Goal: Download file/media

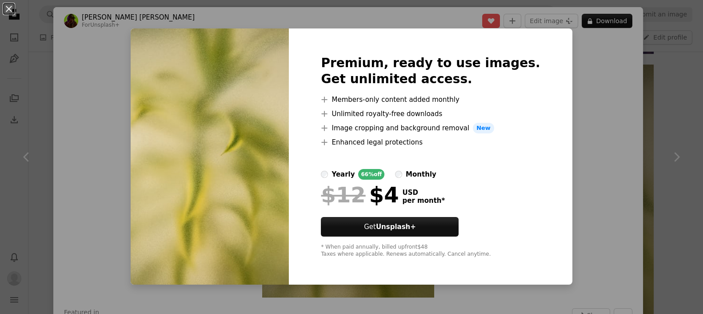
scroll to position [1186, 0]
click at [231, 205] on img at bounding box center [210, 156] width 158 height 256
drag, startPoint x: 279, startPoint y: 181, endPoint x: 270, endPoint y: 181, distance: 8.9
click at [278, 181] on img at bounding box center [210, 156] width 158 height 256
drag, startPoint x: 114, startPoint y: 160, endPoint x: 190, endPoint y: 145, distance: 77.2
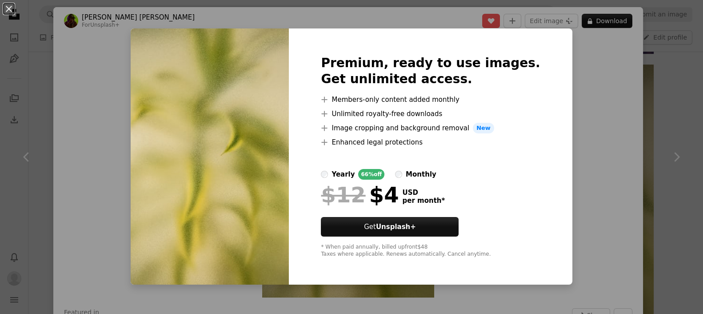
click at [114, 161] on div "An X shape Premium, ready to use images. Get unlimited access. A plus sign Memb…" at bounding box center [351, 157] width 703 height 314
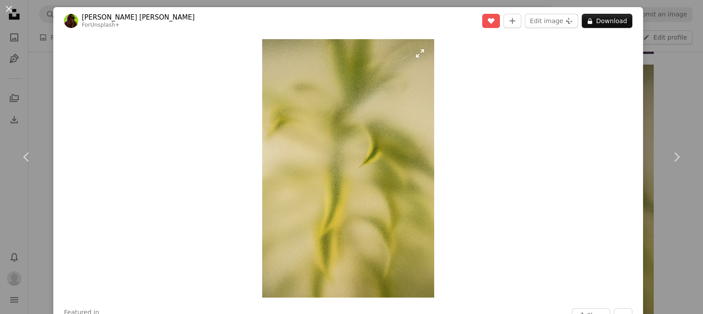
click at [354, 143] on img "Zoom in on this image" at bounding box center [348, 168] width 172 height 258
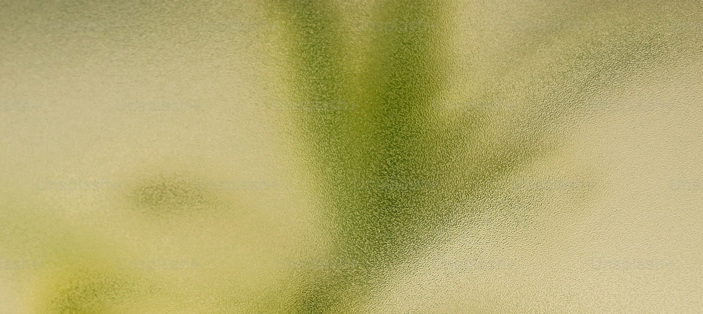
scroll to position [360, 0]
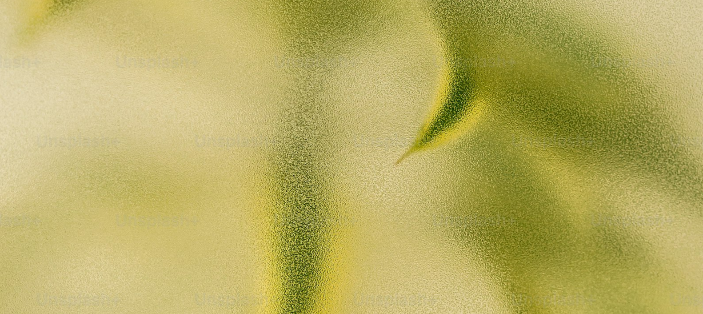
drag, startPoint x: 354, startPoint y: 143, endPoint x: 437, endPoint y: 133, distance: 84.1
click at [434, 133] on img "Zoom out on this image" at bounding box center [352, 167] width 704 height 1057
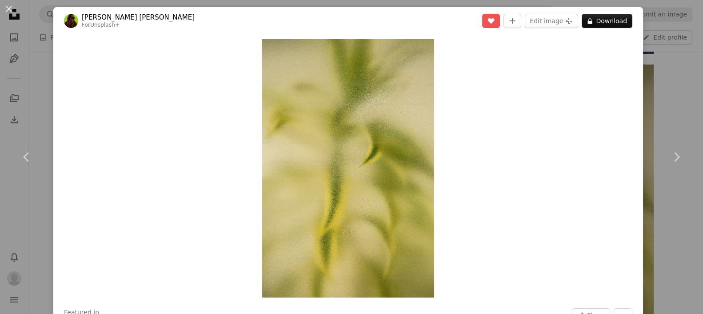
drag, startPoint x: 350, startPoint y: 166, endPoint x: 563, endPoint y: 151, distance: 213.5
click at [552, 176] on div "Zoom in" at bounding box center [348, 168] width 590 height 267
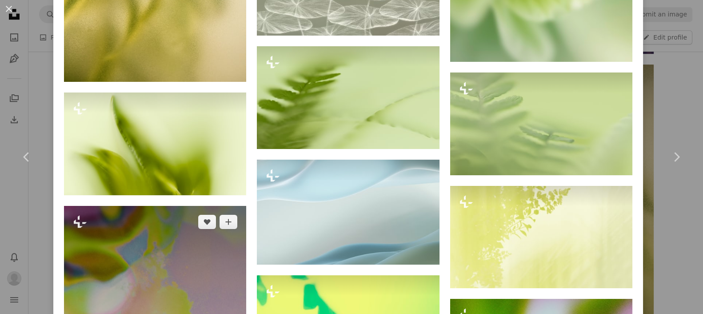
scroll to position [889, 0]
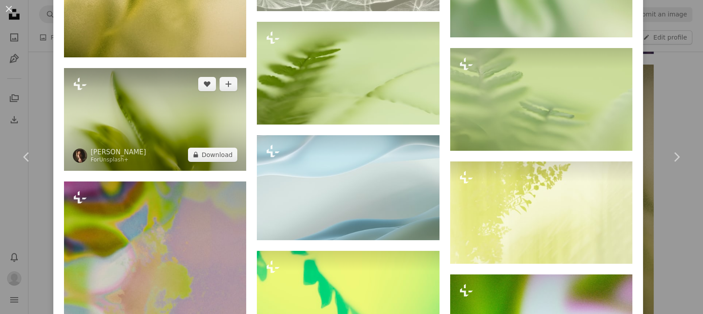
click at [150, 120] on img at bounding box center [155, 119] width 182 height 103
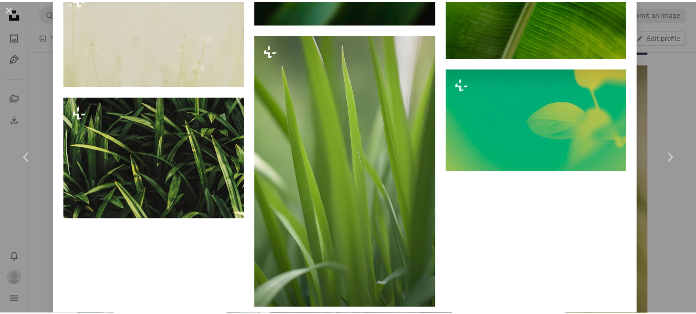
scroll to position [2469, 0]
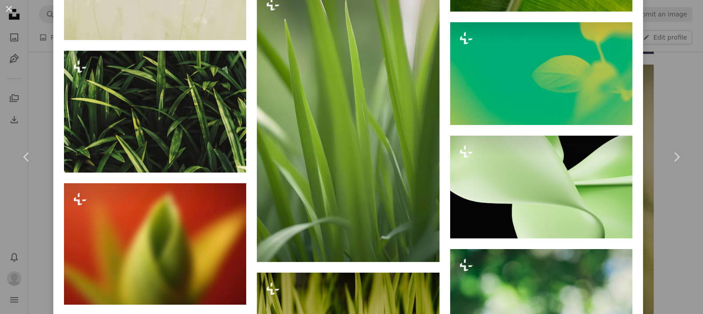
click at [677, 100] on div "An X shape Chevron left Chevron right [PERSON_NAME] For Unsplash+ A heart A plu…" at bounding box center [351, 157] width 703 height 314
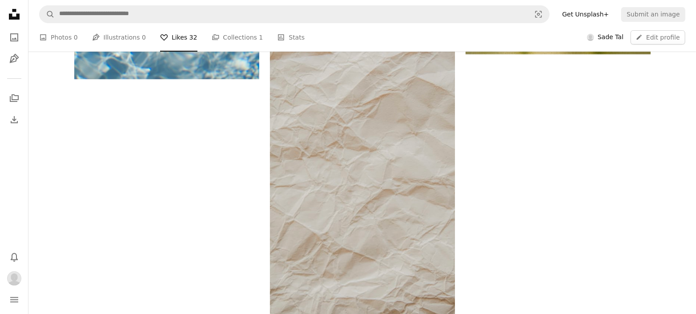
scroll to position [1482, 0]
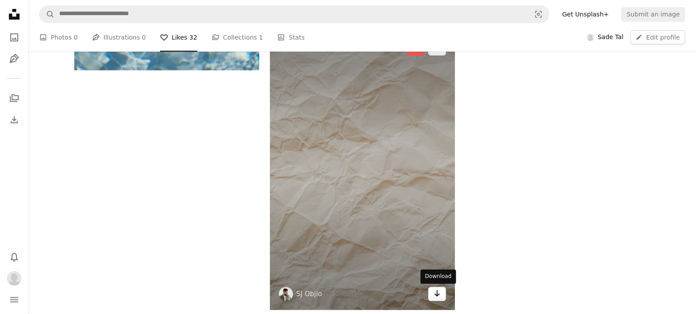
click at [437, 295] on icon "Download" at bounding box center [437, 293] width 6 height 6
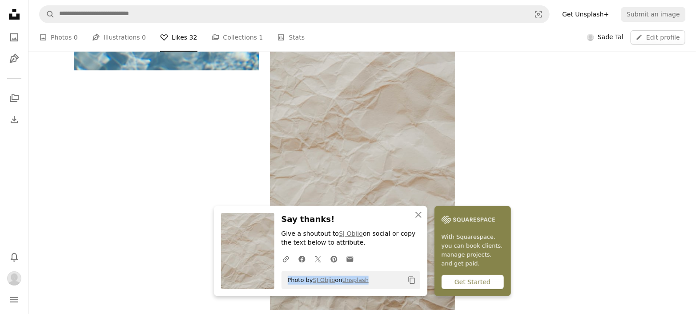
drag, startPoint x: 379, startPoint y: 280, endPoint x: 286, endPoint y: 284, distance: 93.5
click at [286, 284] on div "Photo by [PERSON_NAME] on Unsplash Copy content" at bounding box center [350, 280] width 139 height 18
copy span "Photo by [PERSON_NAME] on Unsplash"
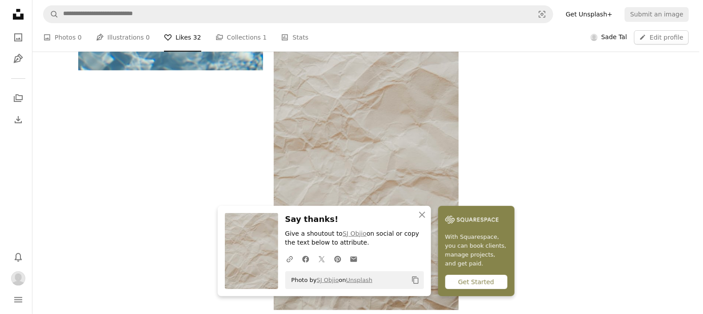
scroll to position [1284, 0]
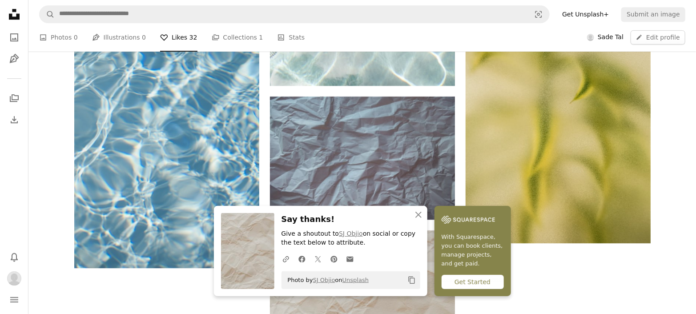
click at [410, 208] on button "An X shape Close" at bounding box center [419, 215] width 18 height 18
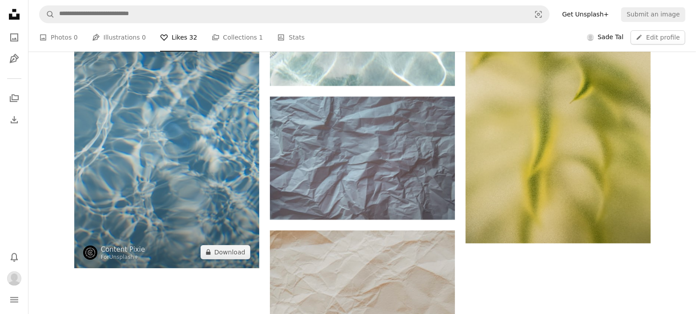
click at [197, 153] on img at bounding box center [166, 129] width 185 height 277
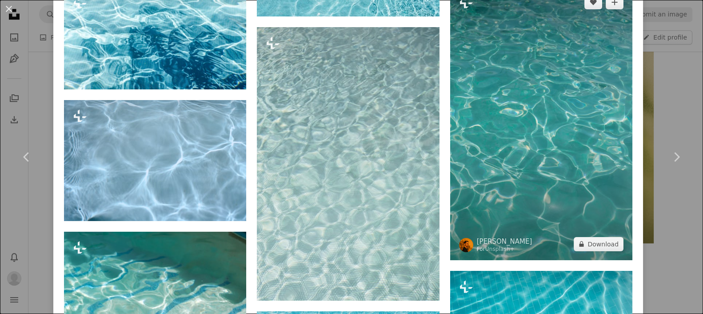
scroll to position [1284, 0]
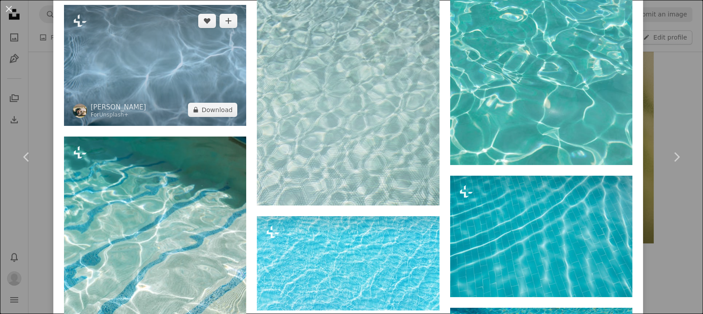
click at [200, 75] on img at bounding box center [155, 65] width 182 height 121
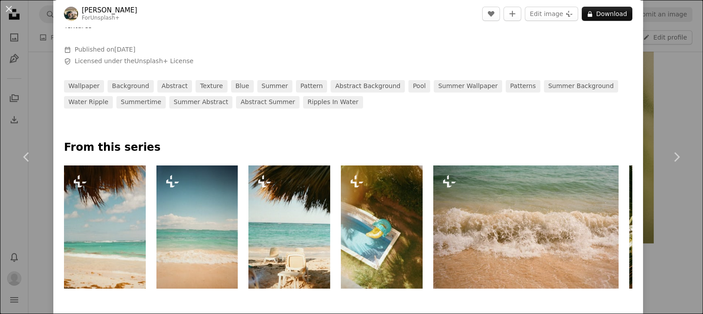
scroll to position [49, 0]
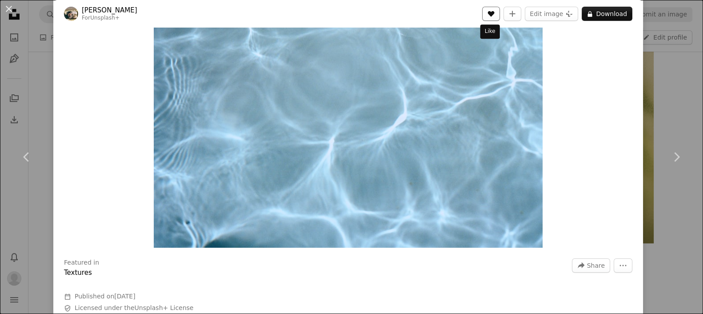
click at [482, 13] on button "A heart" at bounding box center [491, 14] width 18 height 14
click at [591, 18] on button "A lock Download" at bounding box center [607, 14] width 51 height 14
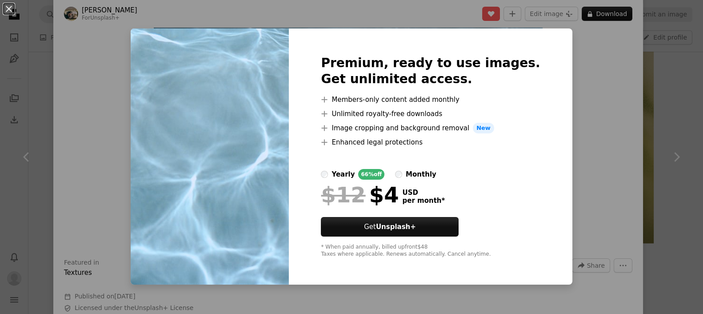
click at [221, 142] on img at bounding box center [210, 156] width 158 height 256
click at [605, 93] on div "An X shape Premium, ready to use images. Get unlimited access. A plus sign Memb…" at bounding box center [351, 157] width 703 height 314
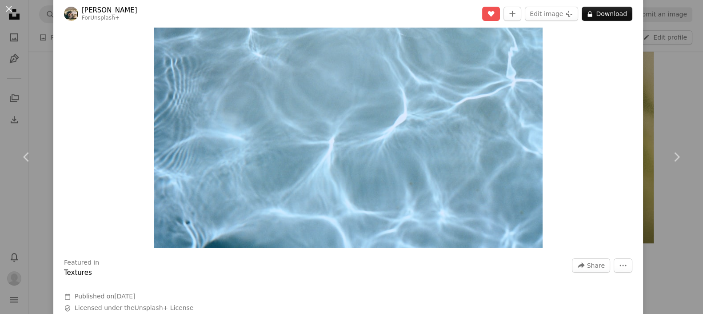
click at [659, 79] on div "An X shape Chevron left Chevron right Hans For Unsplash+ A heart A plus sign Ed…" at bounding box center [351, 157] width 703 height 314
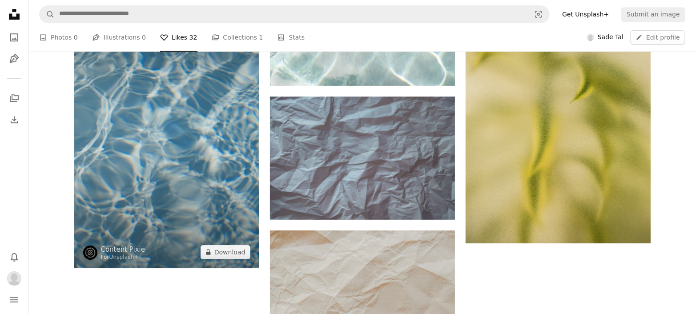
click at [172, 194] on img at bounding box center [166, 129] width 185 height 277
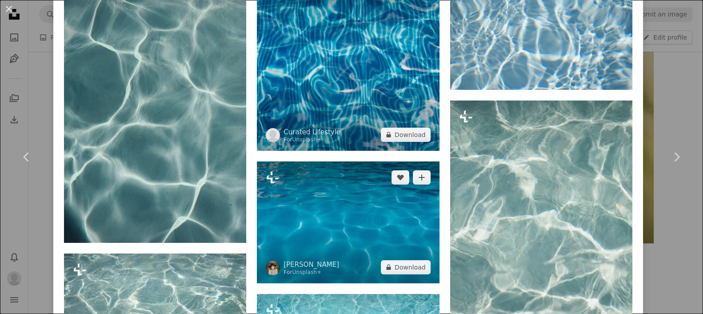
scroll to position [494, 0]
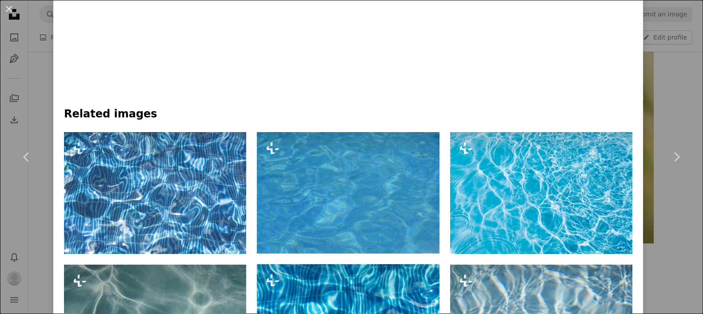
click at [124, 116] on h4 "Related images" at bounding box center [348, 114] width 569 height 14
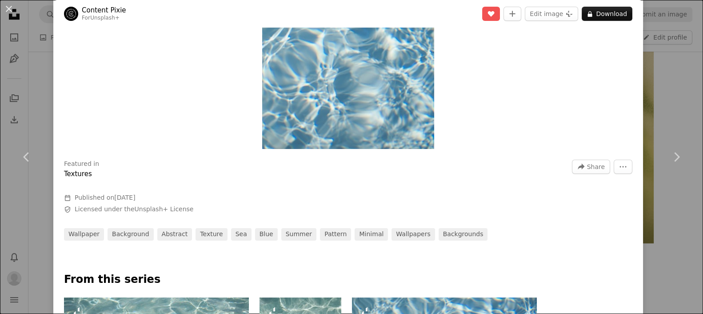
scroll to position [148, 0]
click at [619, 169] on icon "More Actions" at bounding box center [623, 167] width 8 height 8
click at [435, 189] on dialog "An X shape Chevron left Chevron right Content Pixie For Unsplash+ A heart A plu…" at bounding box center [351, 157] width 703 height 314
click at [234, 237] on link "sea" at bounding box center [241, 235] width 20 height 12
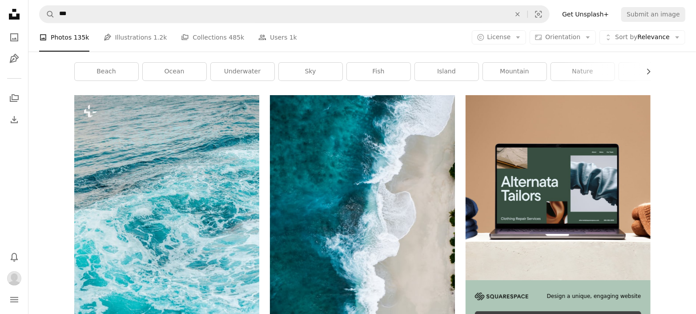
scroll to position [148, 0]
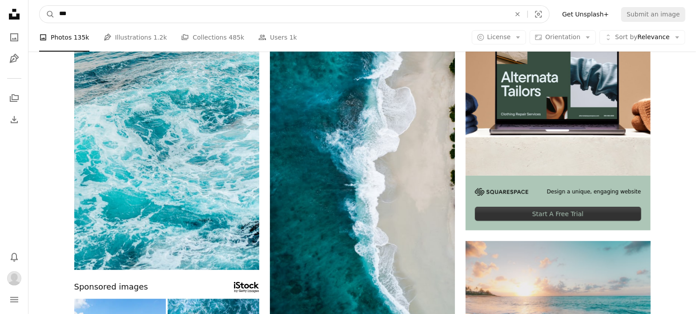
click at [362, 14] on input "***" at bounding box center [281, 14] width 453 height 17
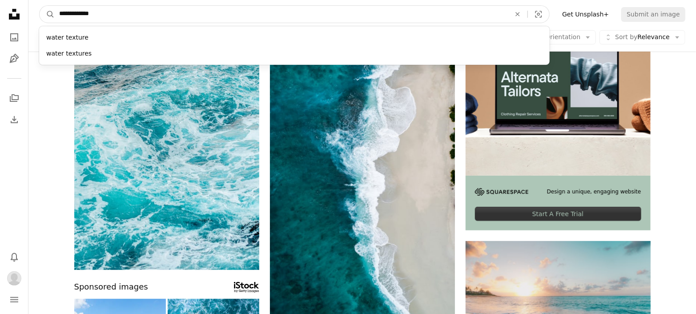
type input "**********"
click at [40, 6] on button "A magnifying glass" at bounding box center [47, 14] width 15 height 17
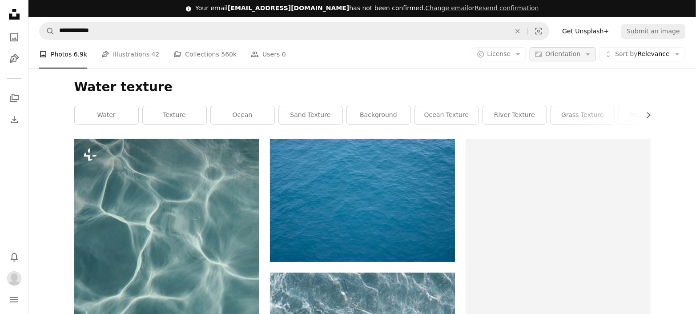
click at [589, 54] on icon "Arrow down" at bounding box center [588, 54] width 8 height 8
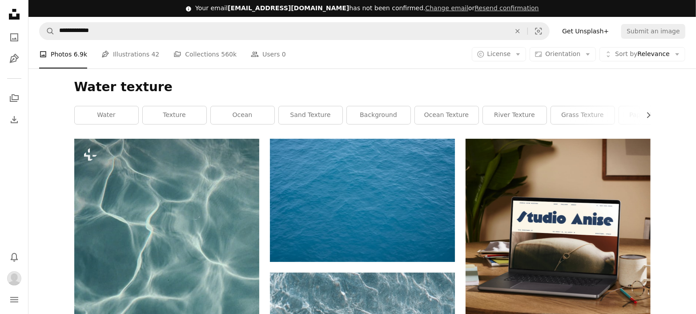
click at [506, 54] on span "License" at bounding box center [499, 53] width 24 height 7
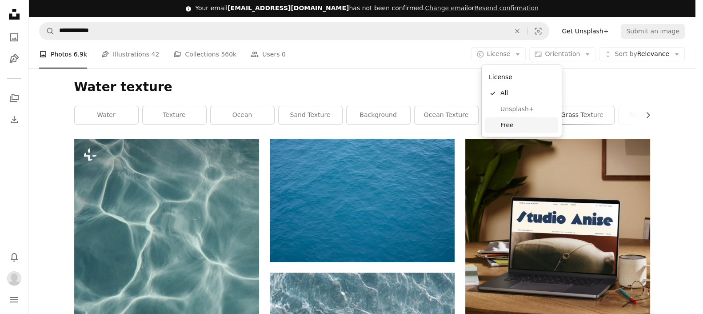
drag, startPoint x: 522, startPoint y: 123, endPoint x: 599, endPoint y: 123, distance: 76.9
click at [522, 123] on span "Free" at bounding box center [528, 125] width 54 height 9
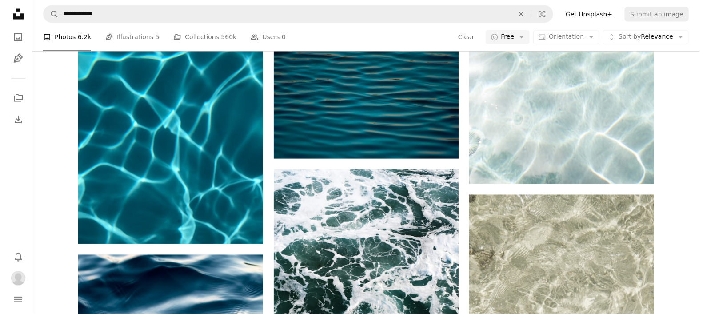
scroll to position [642, 0]
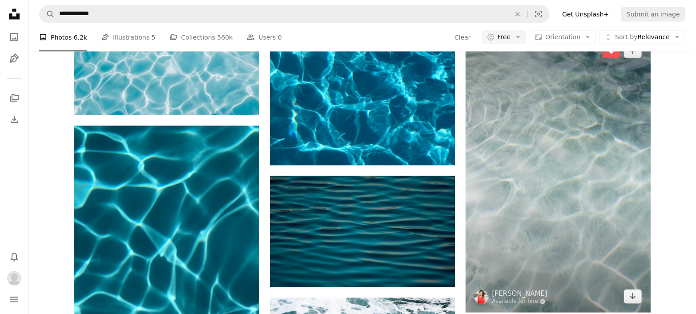
click at [583, 152] on img at bounding box center [558, 173] width 185 height 277
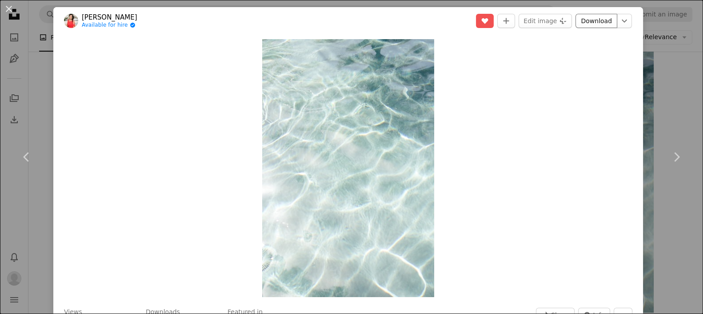
click at [589, 20] on link "Download" at bounding box center [597, 21] width 42 height 14
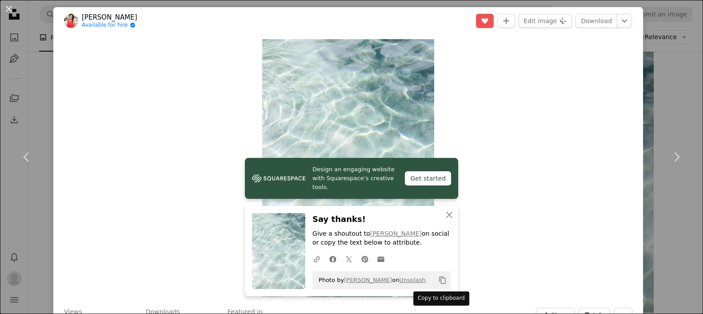
click at [435, 285] on button "Copy content" at bounding box center [442, 280] width 15 height 15
click at [440, 278] on icon "Copy to clipboard" at bounding box center [443, 281] width 6 height 8
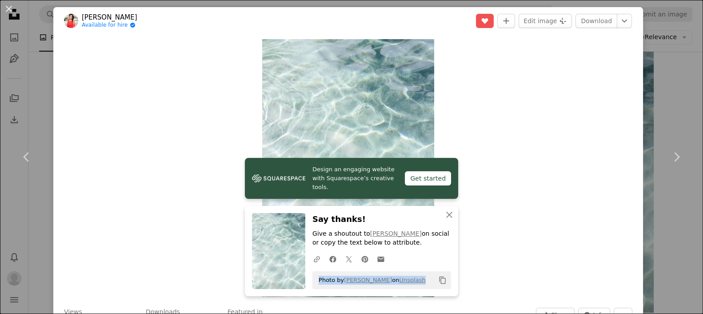
drag, startPoint x: 422, startPoint y: 282, endPoint x: 306, endPoint y: 281, distance: 115.6
click at [306, 281] on div "An X shape Close Say thanks! Give a shoutout to [PERSON_NAME] on social or copy…" at bounding box center [351, 251] width 213 height 90
copy span "Photo by [PERSON_NAME] on Unsplash"
click at [679, 119] on link "Chevron right" at bounding box center [676, 156] width 53 height 85
click at [4, 7] on button "An X shape" at bounding box center [9, 9] width 11 height 11
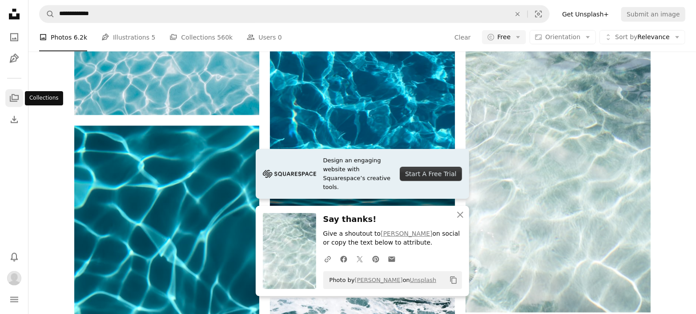
click at [16, 100] on icon "A stack of folders" at bounding box center [14, 98] width 11 height 11
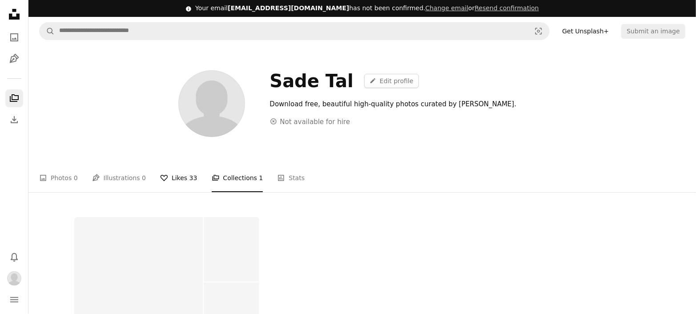
click at [162, 175] on link "A heart Likes 33" at bounding box center [178, 178] width 37 height 28
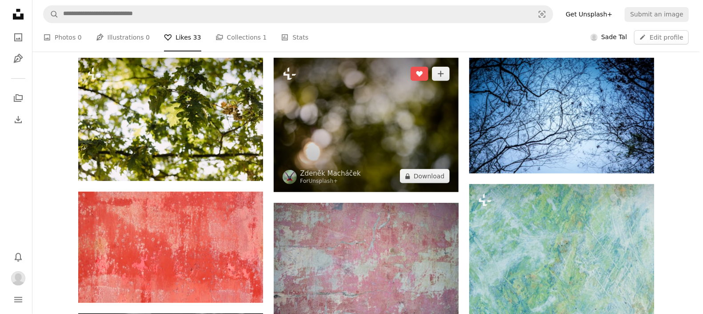
scroll to position [148, 0]
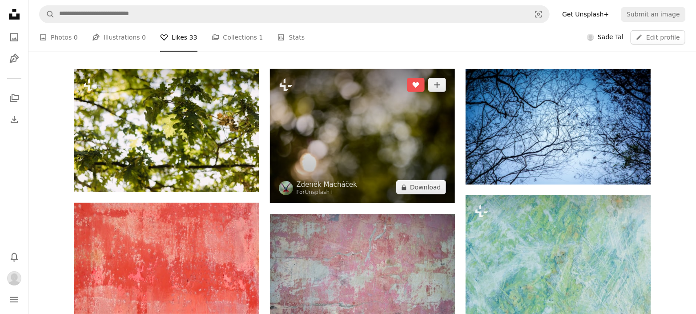
click at [354, 146] on img at bounding box center [362, 136] width 185 height 134
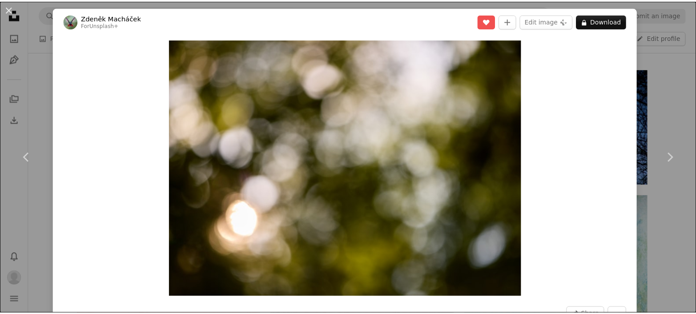
scroll to position [275, 0]
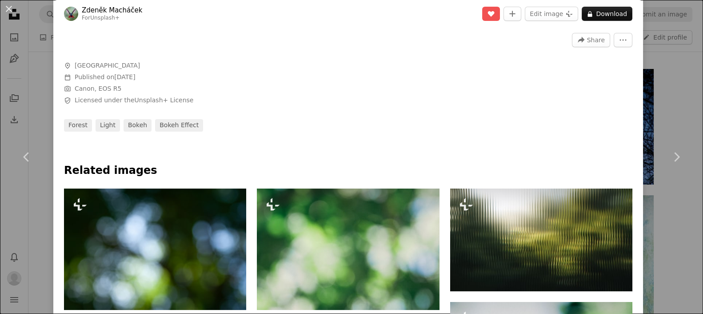
click at [665, 76] on div "An X shape Chevron left Chevron right [PERSON_NAME] For Unsplash+ A heart A plu…" at bounding box center [351, 157] width 703 height 314
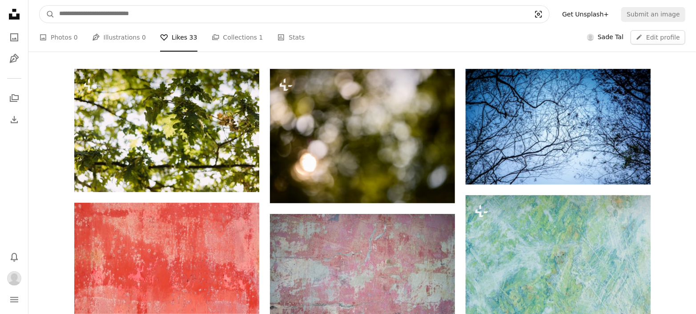
click at [549, 11] on icon "Visual search" at bounding box center [538, 14] width 21 height 9
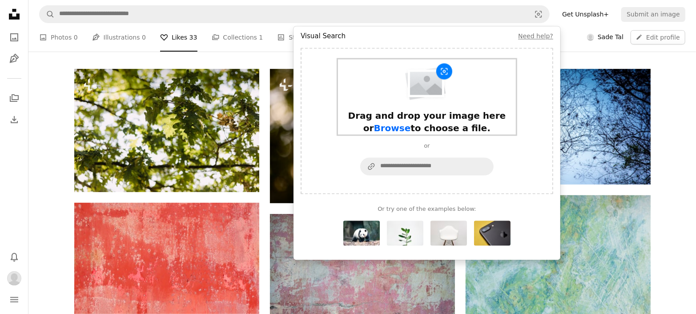
click at [438, 84] on img "Visual search form" at bounding box center [427, 83] width 52 height 40
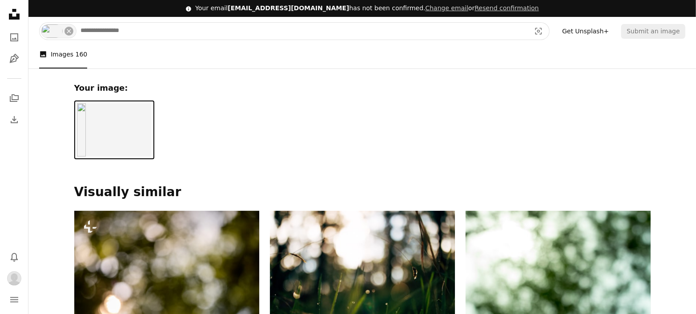
click at [503, 34] on input "Find visuals sitewide" at bounding box center [302, 31] width 452 height 17
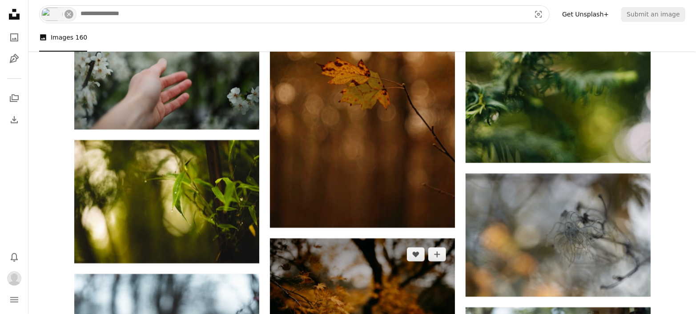
scroll to position [3162, 0]
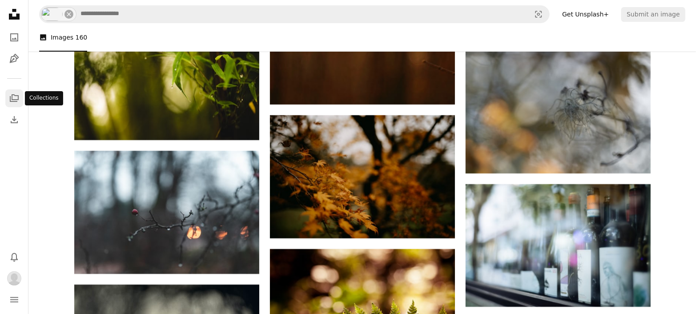
click at [13, 98] on icon "A stack of folders" at bounding box center [14, 98] width 11 height 11
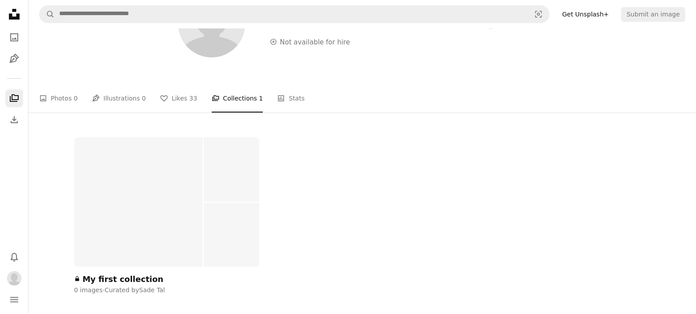
scroll to position [96, 0]
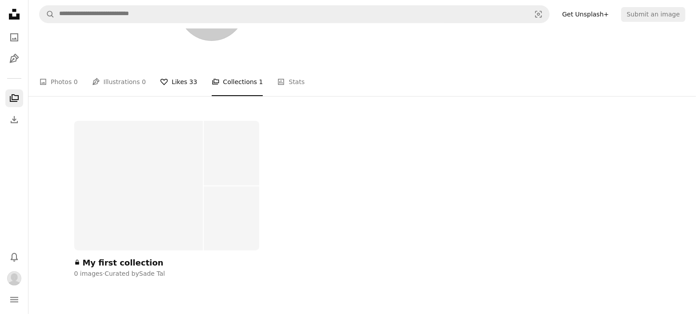
drag, startPoint x: 165, startPoint y: 83, endPoint x: 174, endPoint y: 88, distance: 10.4
click at [166, 83] on link "A heart Likes 33" at bounding box center [178, 82] width 37 height 28
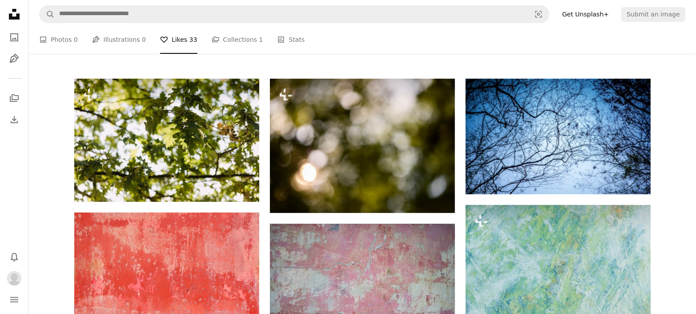
scroll to position [197, 0]
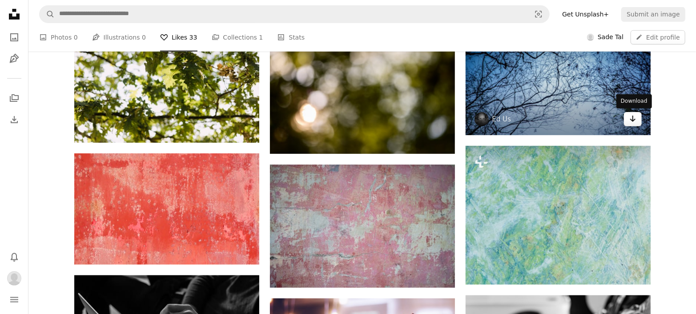
click at [632, 120] on icon "Download" at bounding box center [633, 119] width 6 height 6
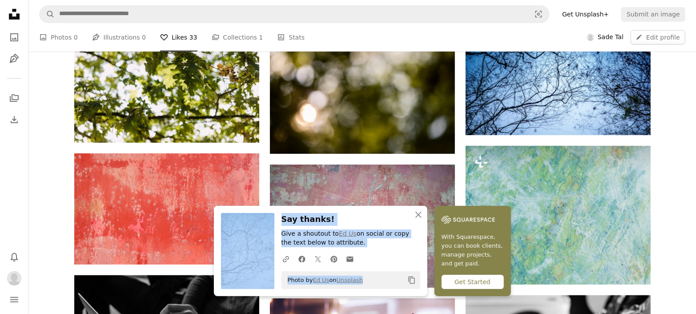
drag, startPoint x: 374, startPoint y: 279, endPoint x: 269, endPoint y: 276, distance: 105.0
click at [269, 276] on div "An X shape Close Say thanks! Give a shoutout to Ed Us on social or copy the tex…" at bounding box center [320, 251] width 213 height 90
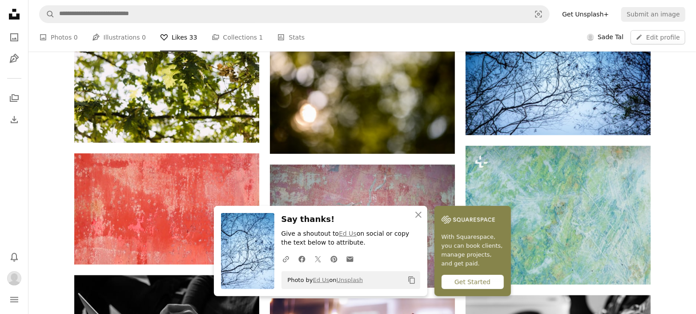
click at [391, 285] on div "Photo by Ed Us on Unsplash Copy content" at bounding box center [350, 280] width 139 height 18
drag, startPoint x: 390, startPoint y: 285, endPoint x: 281, endPoint y: 280, distance: 109.9
click at [281, 280] on div "An X shape Close Say thanks! Give a shoutout to Ed Us on social or copy the tex…" at bounding box center [320, 251] width 213 height 90
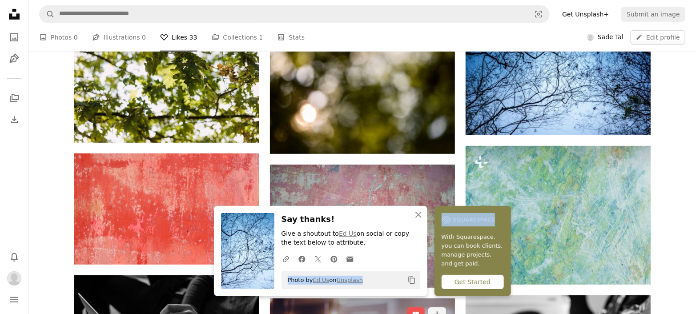
copy div "Photo by Ed Us on Unsplash Copy content"
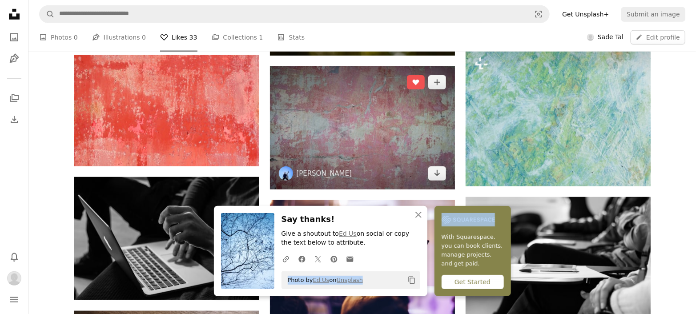
scroll to position [296, 0]
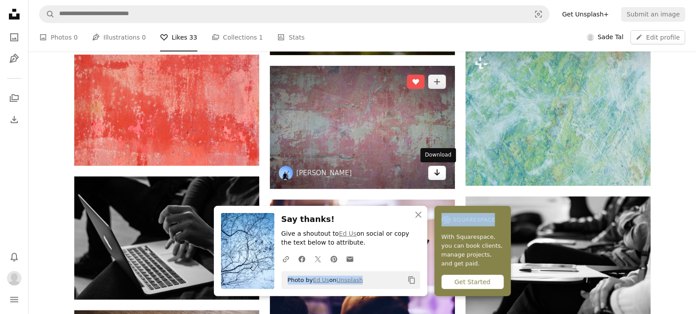
click at [436, 169] on icon "Arrow pointing down" at bounding box center [437, 172] width 7 height 11
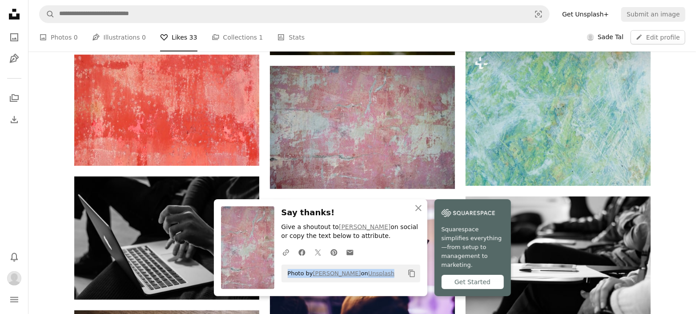
click at [398, 281] on div "Photo by [PERSON_NAME] on Unsplash Copy content" at bounding box center [350, 274] width 139 height 18
drag, startPoint x: 398, startPoint y: 281, endPoint x: 293, endPoint y: 290, distance: 105.3
click at [283, 282] on div "Photo by [PERSON_NAME] on Unsplash Copy content" at bounding box center [350, 274] width 139 height 18
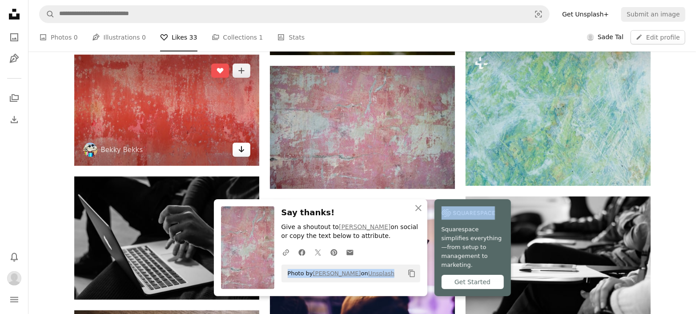
click at [248, 152] on link "Arrow pointing down" at bounding box center [242, 150] width 18 height 14
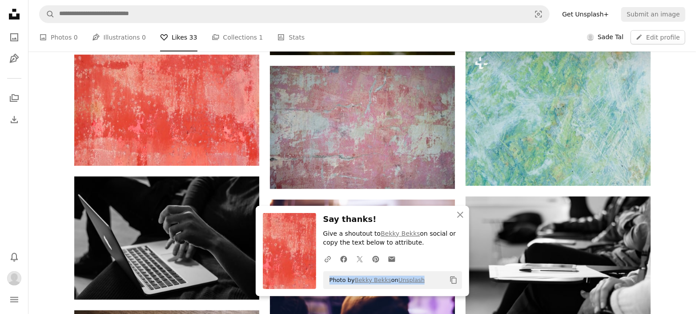
click at [431, 280] on div "Photo by [PERSON_NAME] on Unsplash Copy content" at bounding box center [392, 280] width 139 height 18
drag, startPoint x: 431, startPoint y: 280, endPoint x: 323, endPoint y: 276, distance: 108.1
click at [323, 276] on div "Photo by [PERSON_NAME] on Unsplash Copy content" at bounding box center [392, 280] width 139 height 18
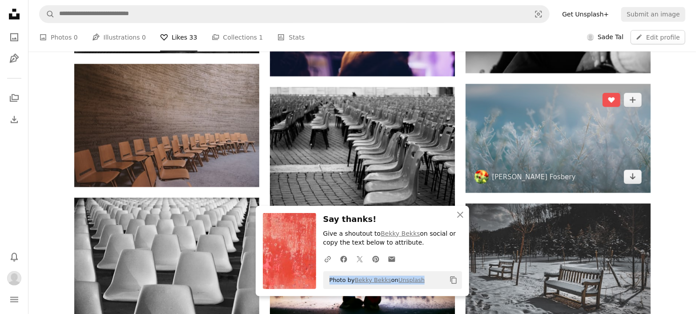
scroll to position [543, 0]
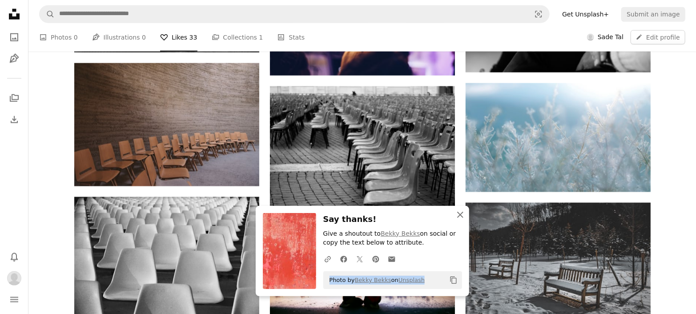
click at [461, 216] on icon "An X shape" at bounding box center [460, 214] width 11 height 11
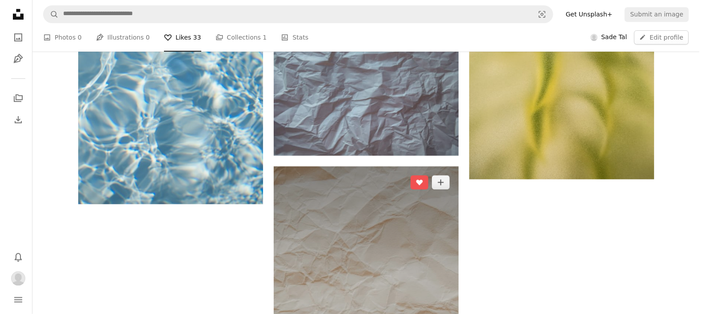
scroll to position [1383, 0]
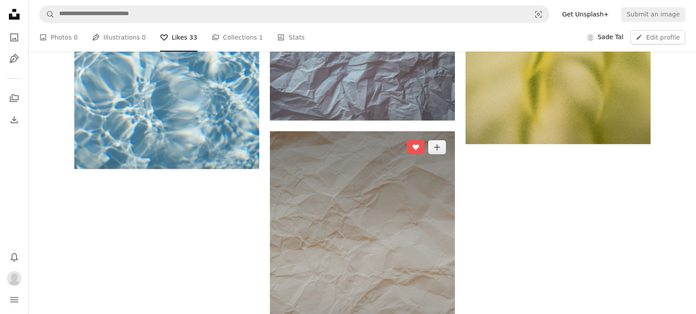
click at [407, 240] on img at bounding box center [362, 269] width 185 height 277
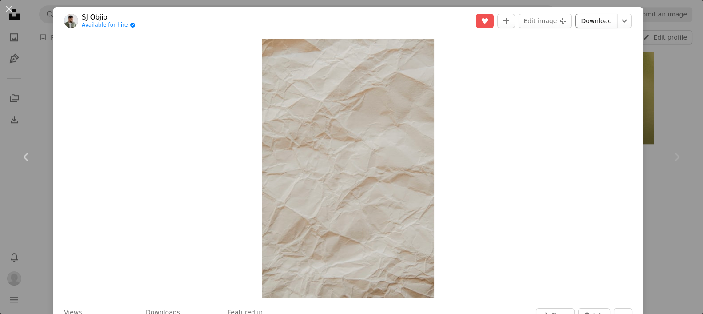
click at [591, 21] on link "Download" at bounding box center [597, 21] width 42 height 14
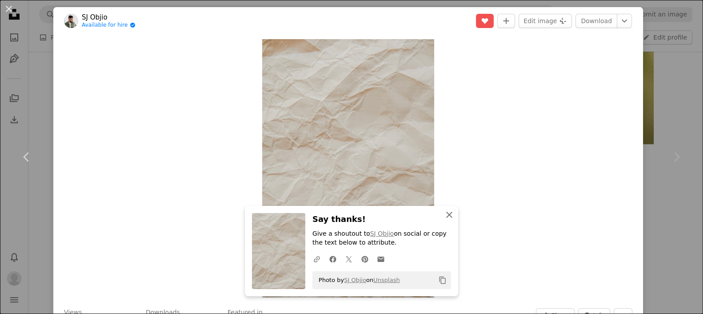
click at [449, 214] on icon "An X shape" at bounding box center [449, 214] width 11 height 11
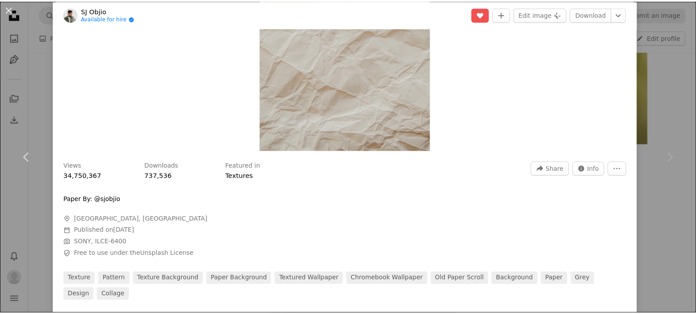
scroll to position [197, 0]
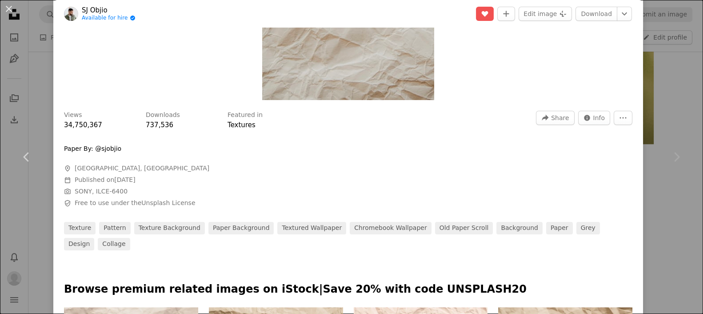
click at [582, 125] on div "Views 34,750,367 Downloads 737,536 Featured in Textures A forward-right arrow S…" at bounding box center [348, 121] width 569 height 20
click at [584, 118] on icon "Stats about this image" at bounding box center [587, 118] width 6 height 6
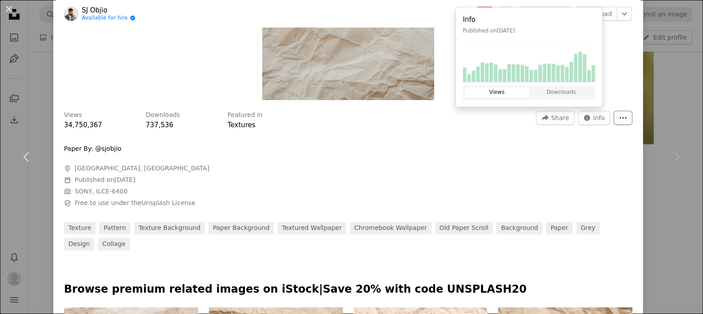
click at [614, 119] on button "More Actions" at bounding box center [623, 118] width 19 height 14
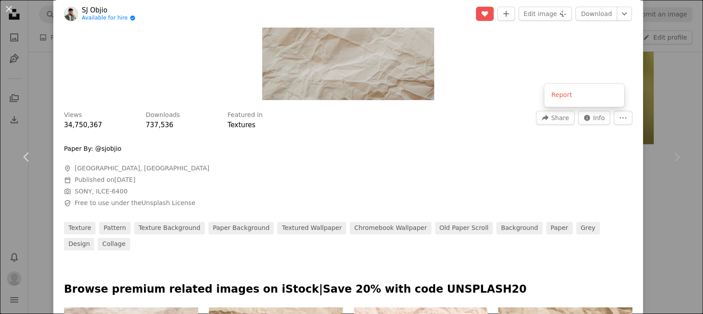
click at [557, 119] on dialog "An X shape Chevron left Chevron right [PERSON_NAME] Available for hire A checkm…" at bounding box center [351, 157] width 703 height 314
click at [554, 119] on span "Share" at bounding box center [560, 117] width 18 height 13
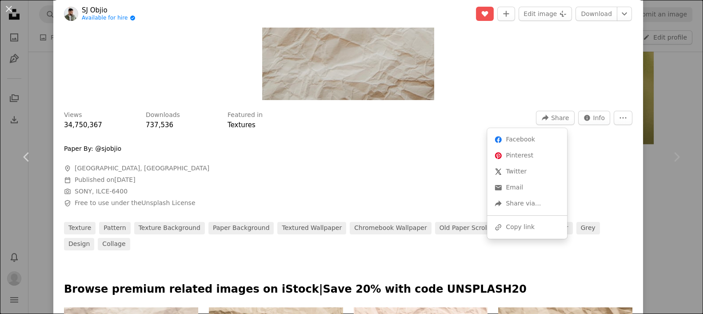
click at [513, 109] on dialog "An X shape Chevron left Chevron right [PERSON_NAME] Available for hire A checkm…" at bounding box center [351, 157] width 703 height 314
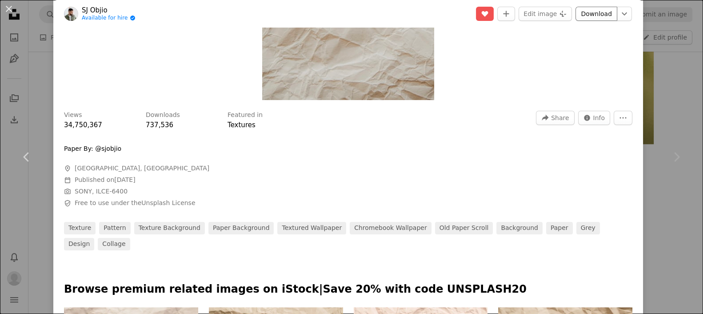
click at [585, 16] on link "Download" at bounding box center [597, 14] width 42 height 14
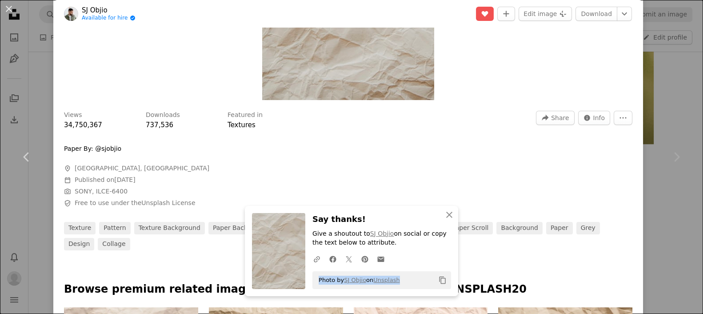
drag, startPoint x: 401, startPoint y: 282, endPoint x: 312, endPoint y: 280, distance: 89.0
click at [313, 280] on div "Photo by [PERSON_NAME] on Unsplash Copy content" at bounding box center [382, 280] width 139 height 18
copy span "Photo by [PERSON_NAME] on Unsplash"
click at [670, 120] on div "Chevron right" at bounding box center [676, 156] width 53 height 85
click at [9, 7] on button "An X shape" at bounding box center [9, 9] width 11 height 11
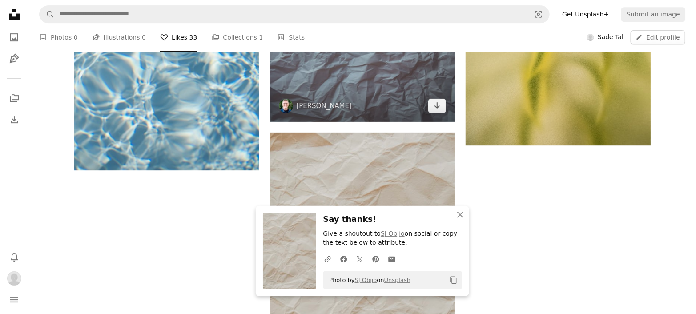
scroll to position [1383, 0]
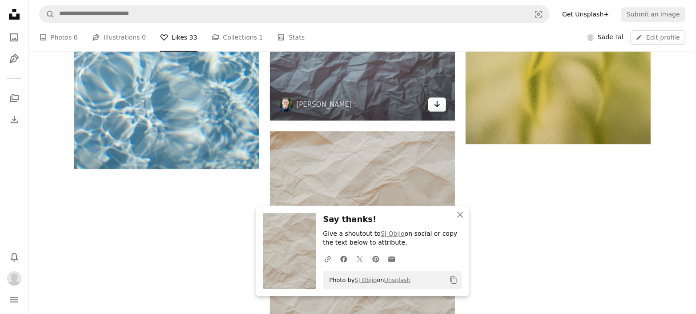
click at [435, 101] on icon "Arrow pointing down" at bounding box center [437, 104] width 7 height 11
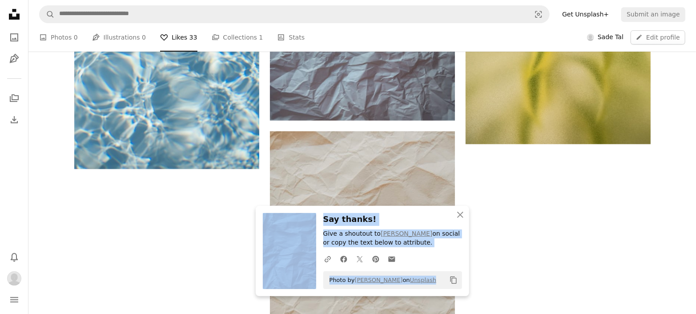
drag, startPoint x: 433, startPoint y: 281, endPoint x: 300, endPoint y: 282, distance: 133.4
click at [300, 282] on div "An X shape Close Say thanks! Give a shoutout to [PERSON_NAME] on social or copy…" at bounding box center [362, 251] width 213 height 90
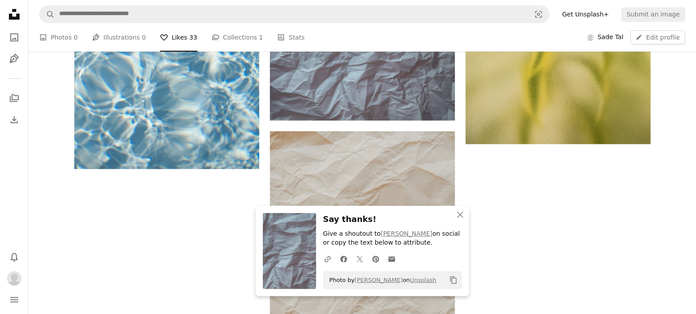
click at [439, 281] on div "Photo by [PERSON_NAME] on Unsplash Copy content" at bounding box center [392, 280] width 139 height 18
drag, startPoint x: 439, startPoint y: 281, endPoint x: 332, endPoint y: 282, distance: 107.2
click at [332, 282] on div "Photo by [PERSON_NAME] on Unsplash Copy content" at bounding box center [392, 280] width 139 height 18
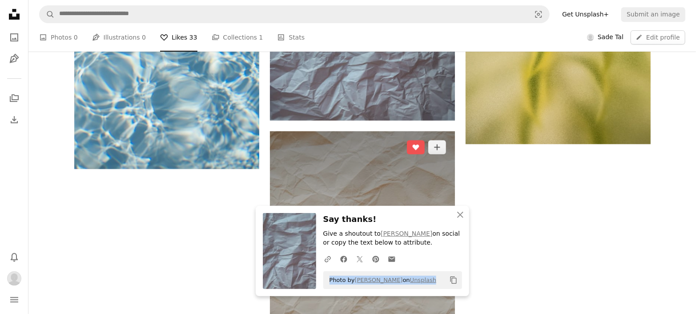
copy span "Photo by [PERSON_NAME] on Unsplash"
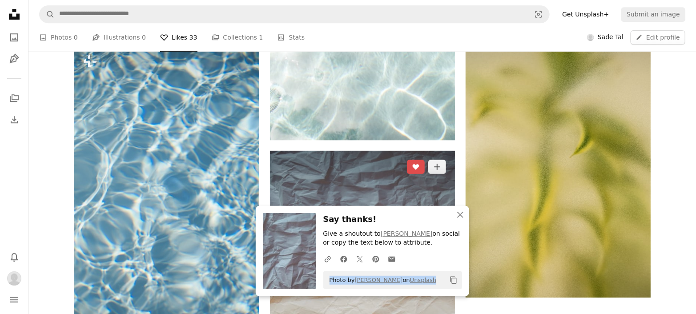
scroll to position [1284, 0]
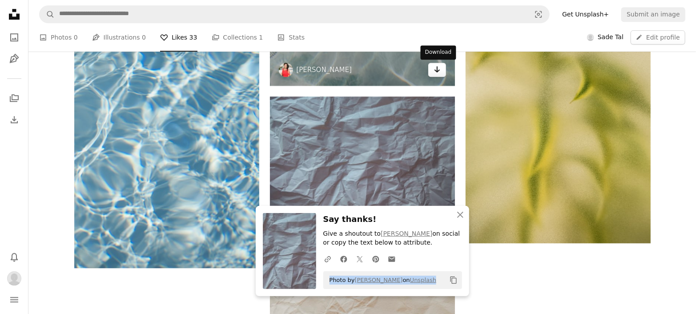
click at [439, 70] on icon "Download" at bounding box center [437, 69] width 6 height 6
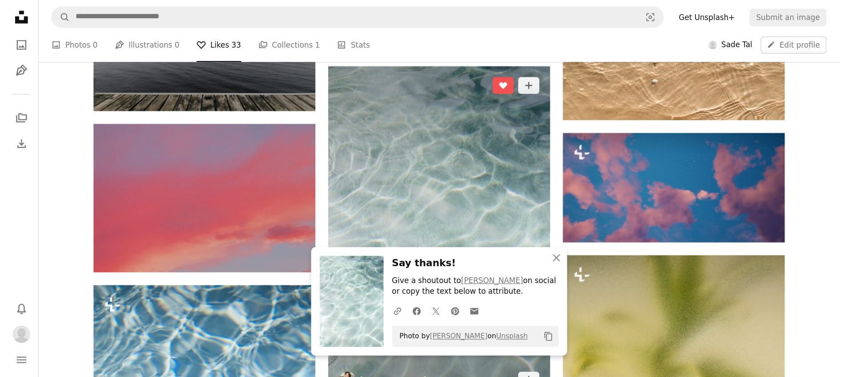
scroll to position [1037, 0]
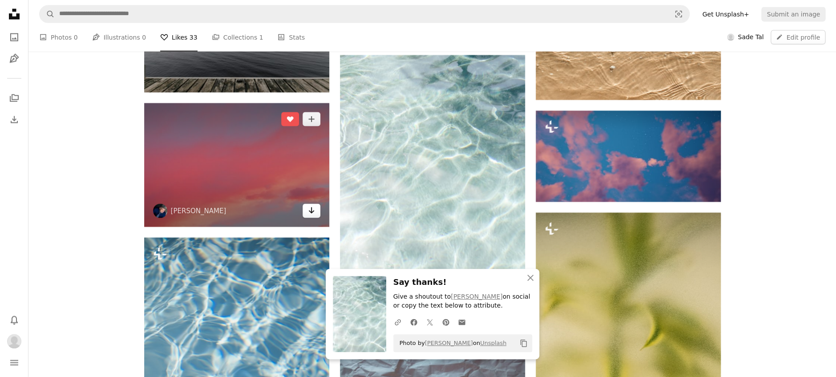
click at [312, 206] on icon "Arrow pointing down" at bounding box center [311, 210] width 7 height 11
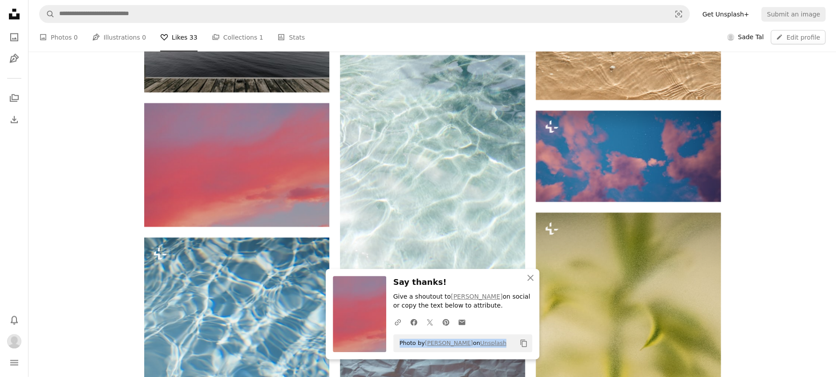
drag, startPoint x: 504, startPoint y: 343, endPoint x: 397, endPoint y: 342, distance: 106.7
click at [397, 314] on div "Photo by [PERSON_NAME] on Unsplash Copy content" at bounding box center [462, 343] width 139 height 18
copy span "Photo by [PERSON_NAME] on Unsplash"
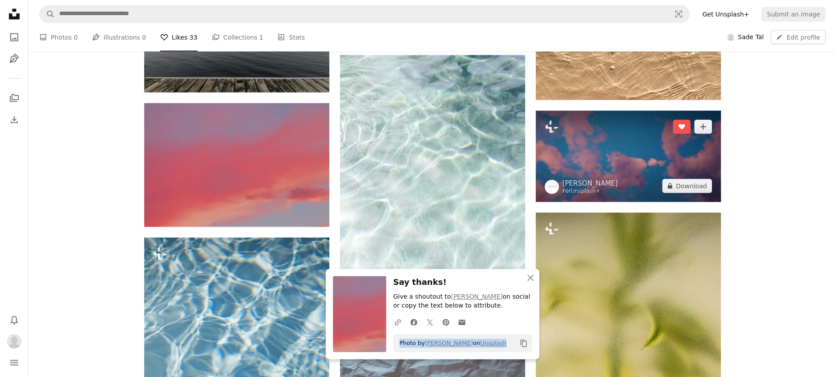
click at [642, 146] on img at bounding box center [627, 156] width 185 height 91
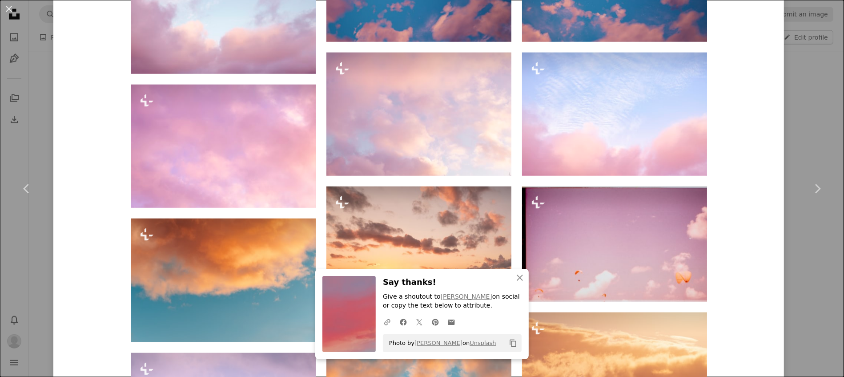
scroll to position [711, 0]
click at [518, 276] on icon "An X shape" at bounding box center [519, 277] width 11 height 11
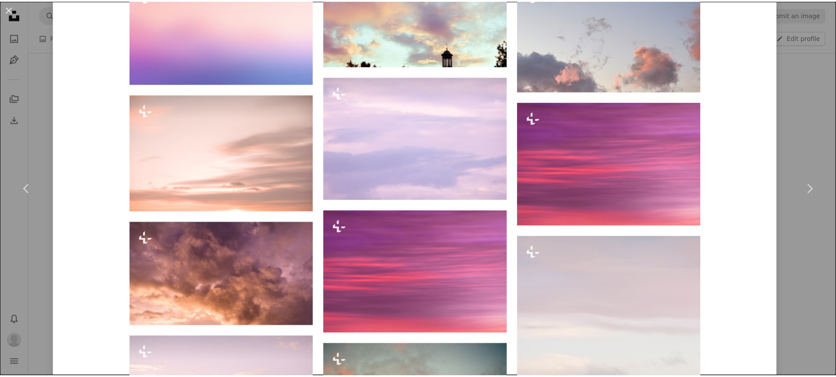
scroll to position [1363, 0]
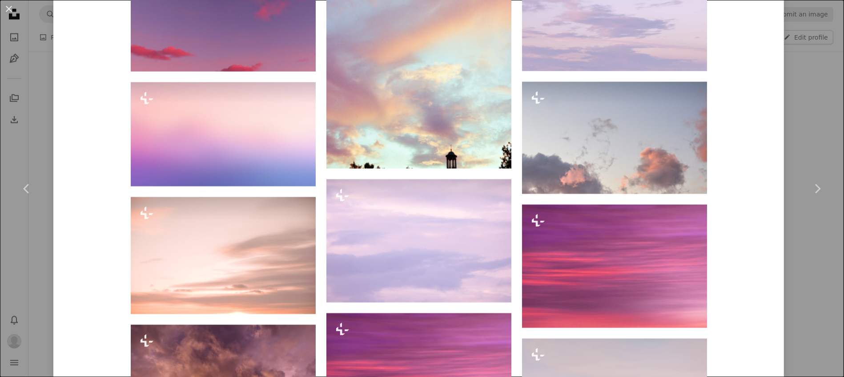
click at [703, 114] on div "An X shape Chevron left Chevron right Alexander Mils For Unsplash+ A heart A pl…" at bounding box center [422, 188] width 844 height 377
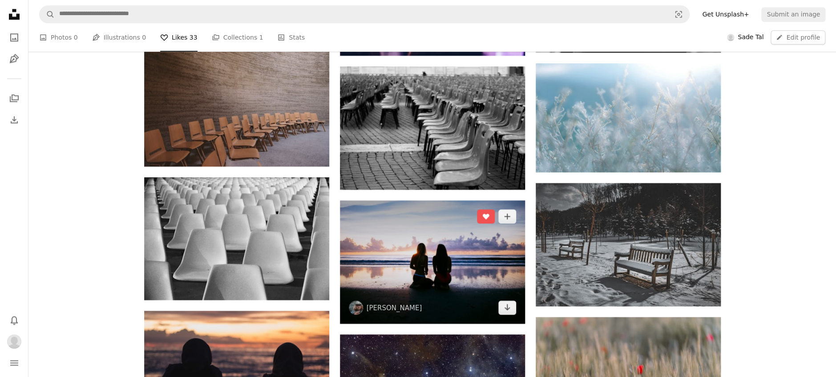
scroll to position [504, 0]
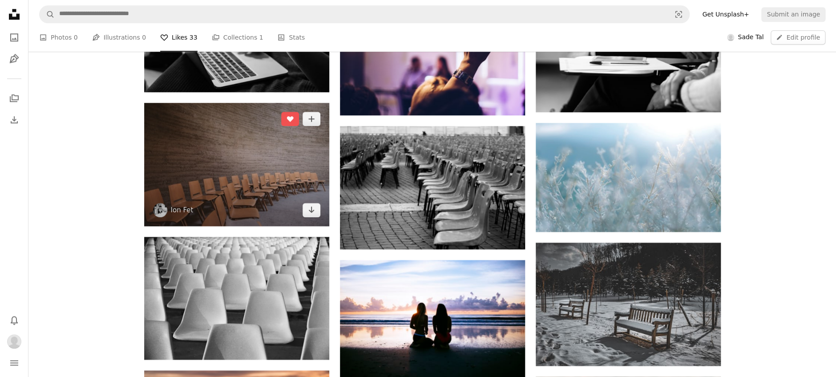
click at [285, 174] on img at bounding box center [236, 164] width 185 height 123
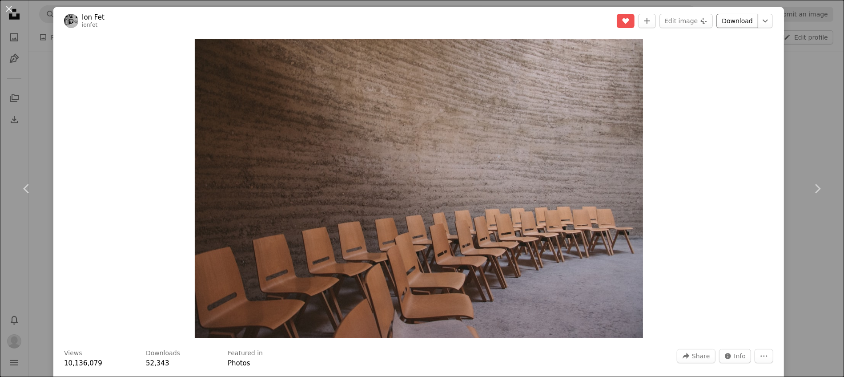
click at [703, 18] on link "Download" at bounding box center [737, 21] width 42 height 14
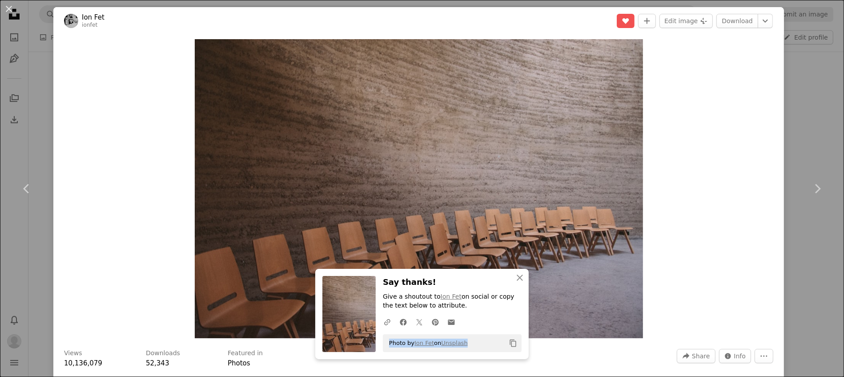
drag, startPoint x: 472, startPoint y: 346, endPoint x: 376, endPoint y: 351, distance: 96.6
click at [376, 314] on div "An X shape Close Say thanks! Give a shoutout to Ion Fet on social or copy the t…" at bounding box center [421, 314] width 213 height 90
copy span "Photo by [PERSON_NAME] on Unsplash"
click at [703, 149] on div "Zoom in" at bounding box center [418, 189] width 731 height 308
click at [703, 126] on div "An X shape Chevron left Chevron right Ion Fet ionfet A heart A plus sign Edit i…" at bounding box center [422, 188] width 844 height 377
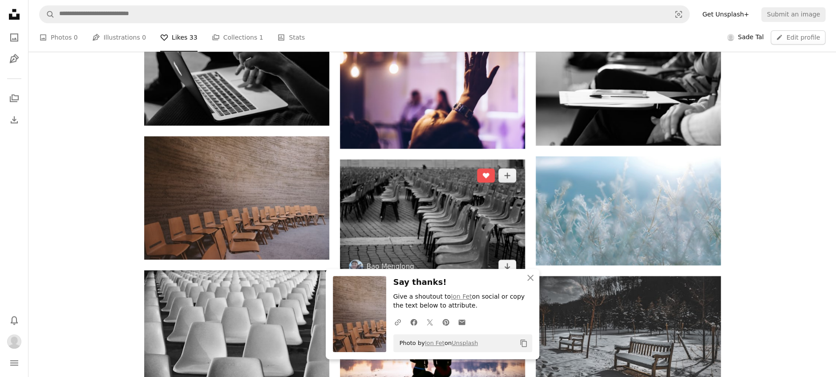
scroll to position [445, 0]
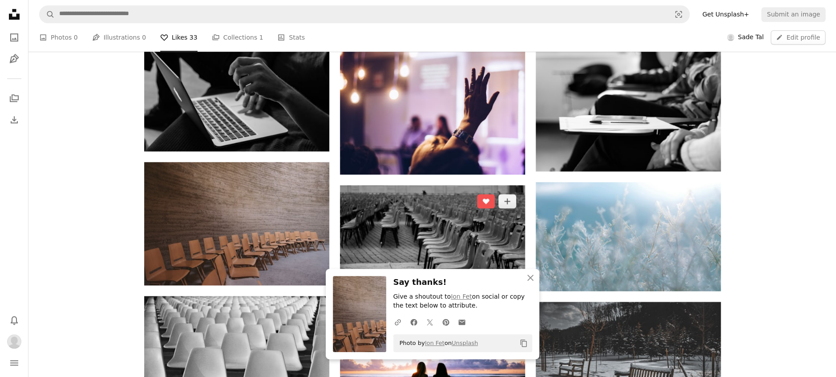
click at [411, 209] on img at bounding box center [432, 246] width 185 height 123
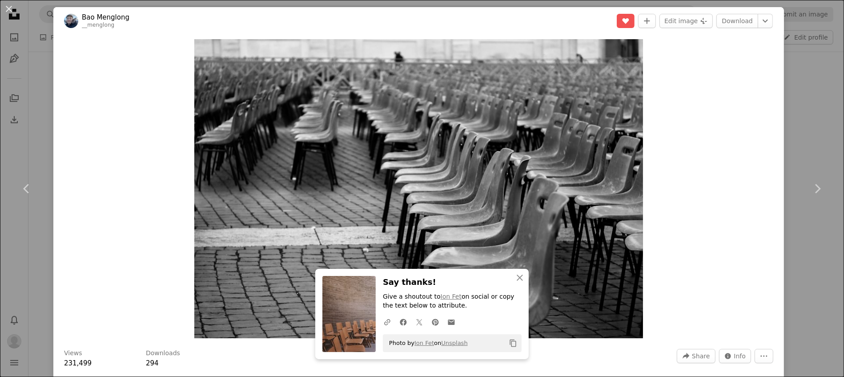
click at [703, 120] on div "An X shape Chevron left Chevron right Bao Menglong __menglong A heart A plus si…" at bounding box center [422, 188] width 844 height 377
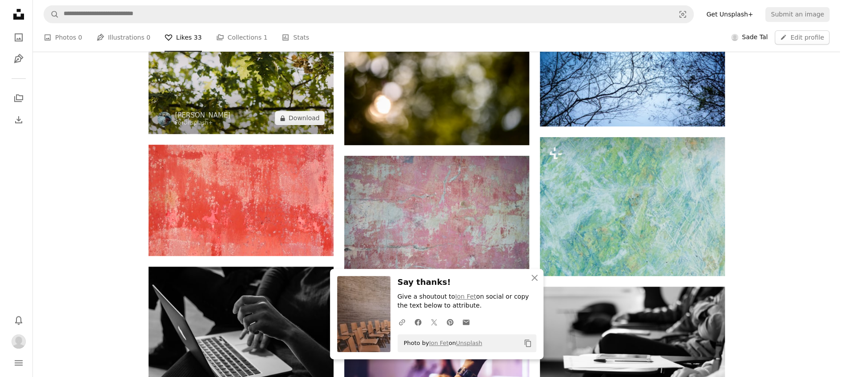
scroll to position [89, 0]
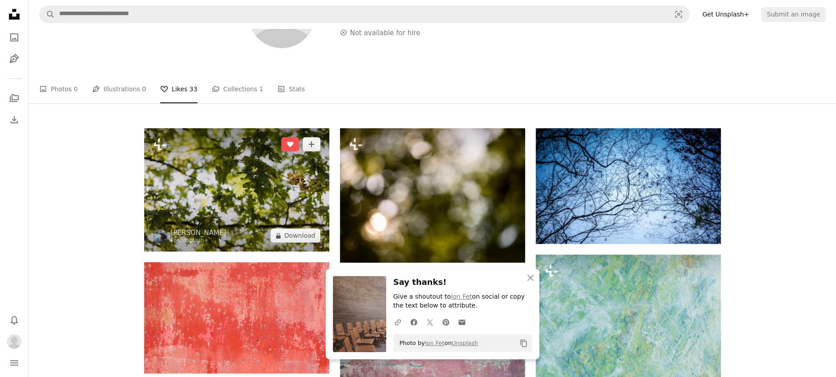
click at [217, 160] on img at bounding box center [236, 189] width 185 height 123
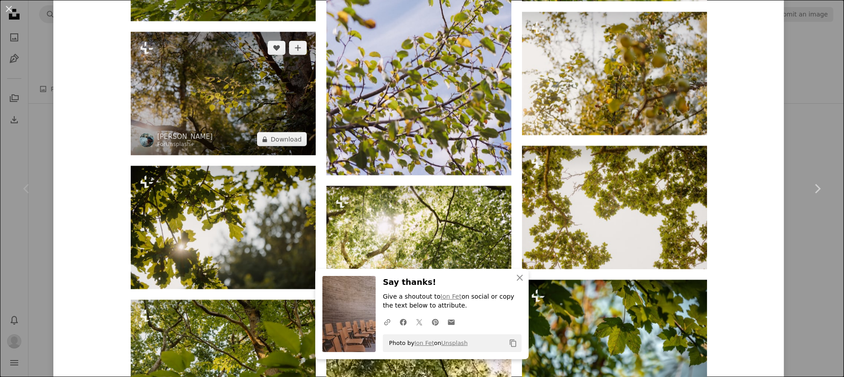
scroll to position [1186, 0]
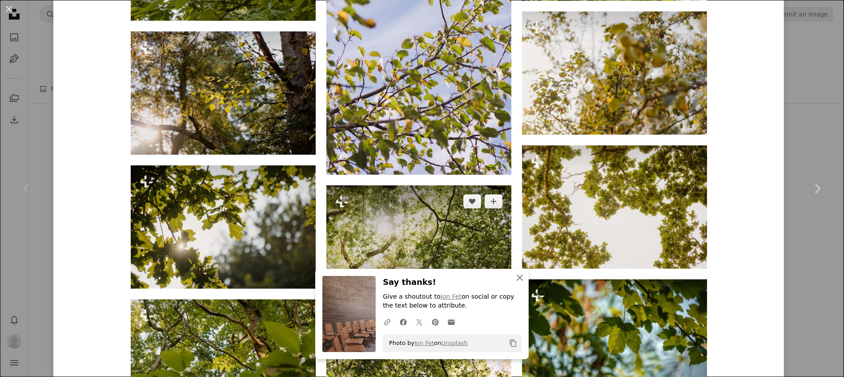
drag, startPoint x: 513, startPoint y: 282, endPoint x: 330, endPoint y: 261, distance: 184.0
click at [514, 282] on icon "An X shape" at bounding box center [519, 277] width 11 height 11
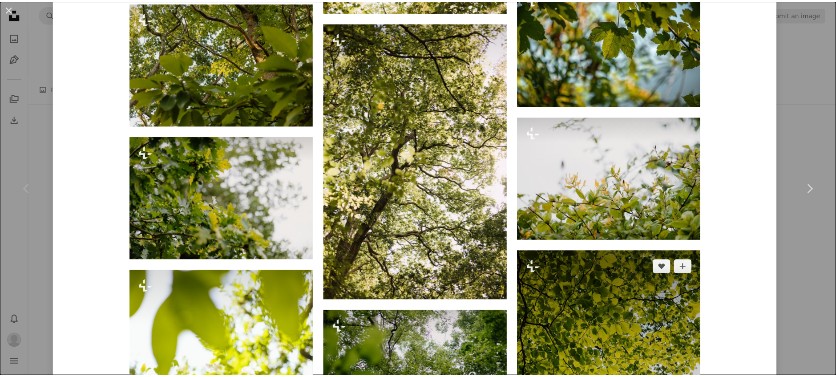
scroll to position [1838, 0]
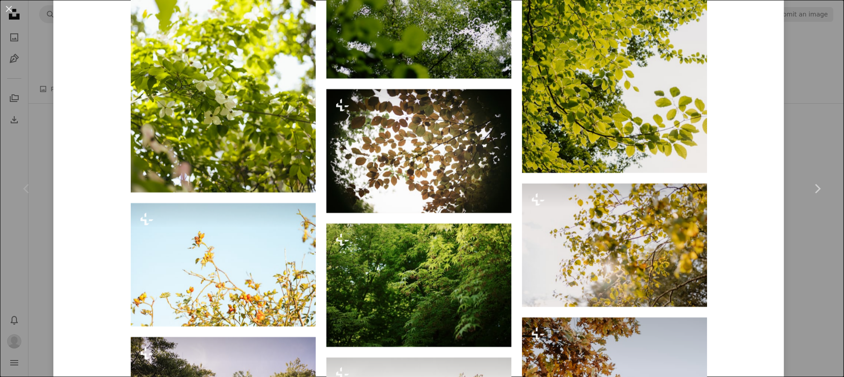
click at [703, 105] on div "An X shape Chevron left Chevron right [PERSON_NAME] For Unsplash+ A heart A plu…" at bounding box center [422, 188] width 844 height 377
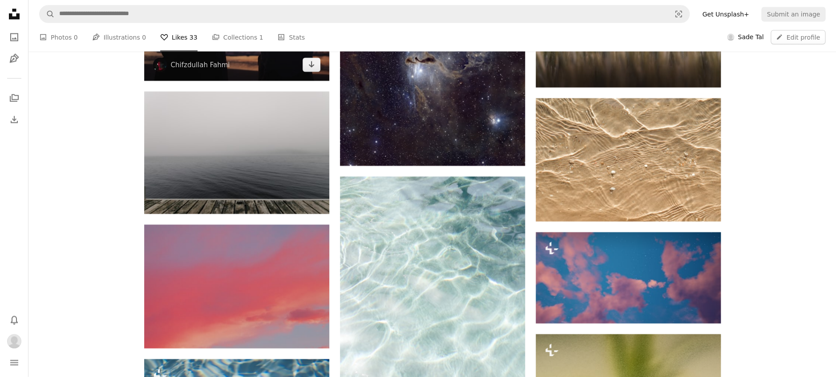
scroll to position [815, 0]
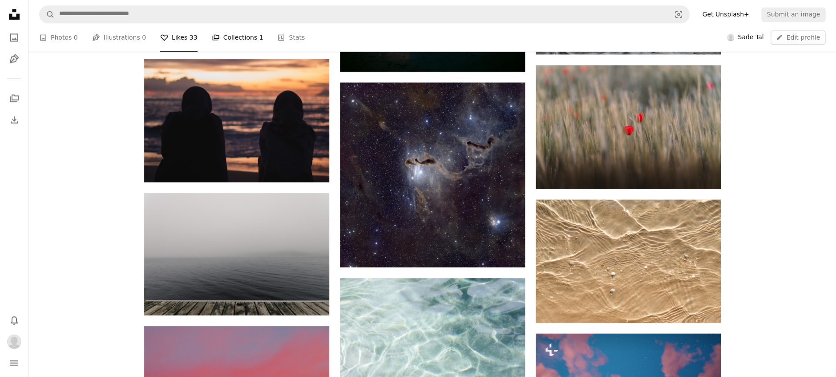
click at [233, 40] on link "A stack of folders Collections 1" at bounding box center [238, 37] width 52 height 28
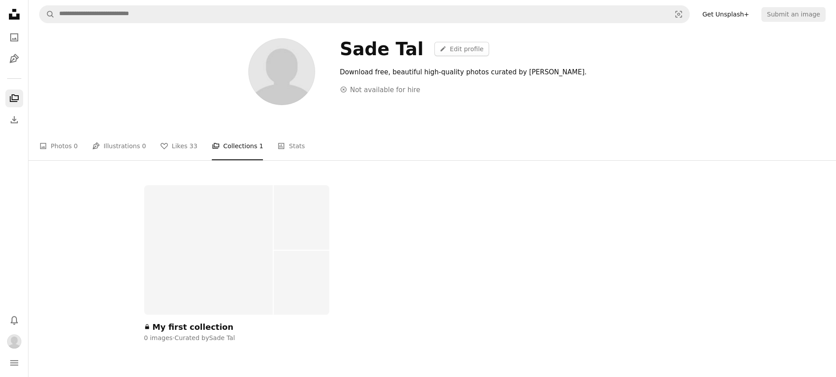
scroll to position [59, 0]
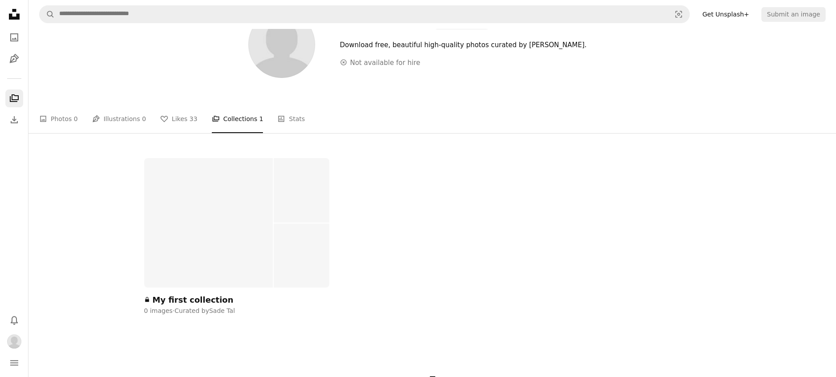
click at [236, 233] on div at bounding box center [208, 222] width 129 height 129
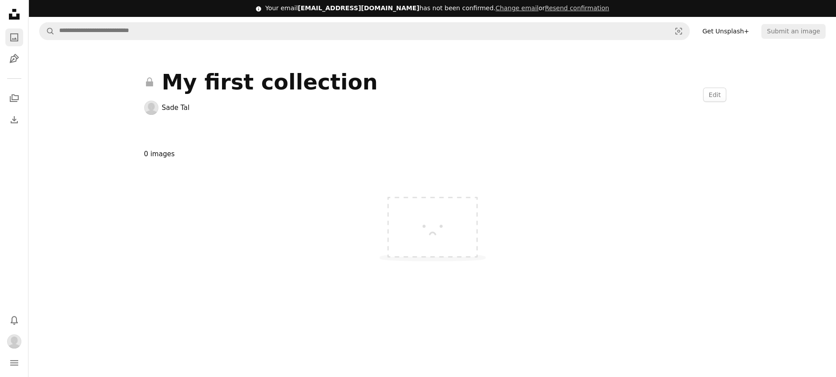
click at [17, 35] on icon "Photos" at bounding box center [14, 37] width 8 height 8
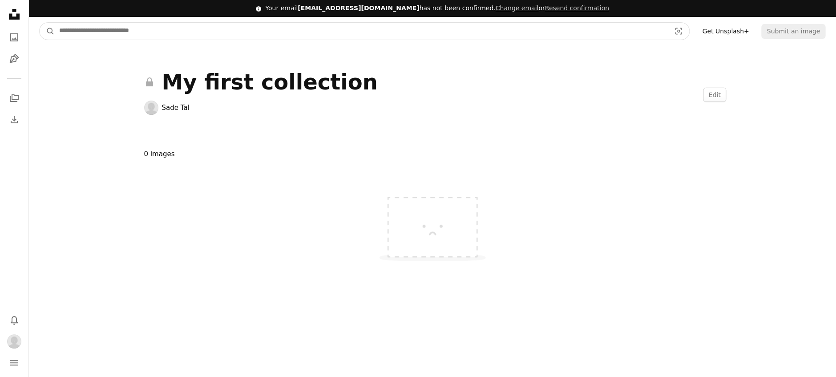
click at [108, 31] on input "Find visuals sitewide" at bounding box center [361, 31] width 613 height 17
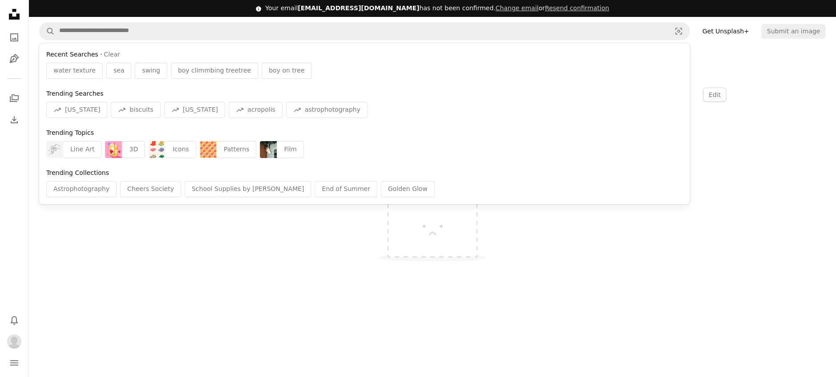
click at [313, 293] on div at bounding box center [431, 260] width 807 height 177
